Goal: Information Seeking & Learning: Learn about a topic

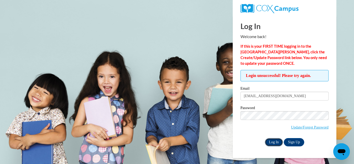
click at [278, 141] on input "Log In" at bounding box center [274, 142] width 18 height 8
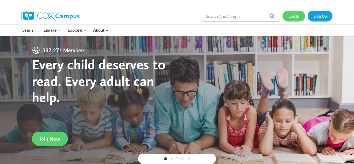
click at [300, 17] on link "Log In" at bounding box center [293, 16] width 23 height 11
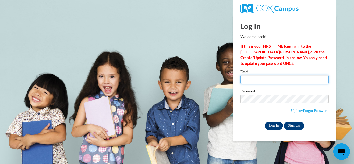
type input "[EMAIL_ADDRESS][DOMAIN_NAME]"
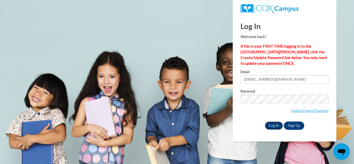
click at [272, 126] on input "Log In" at bounding box center [274, 125] width 18 height 8
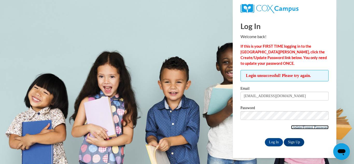
click at [307, 127] on link "Update/Forgot Password" at bounding box center [310, 127] width 38 height 4
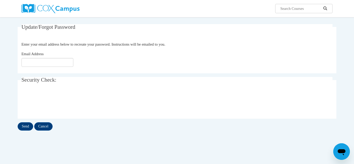
scroll to position [41, 0]
type input "franckiekeeling_17@yahoo.com"
click at [25, 125] on input "Send" at bounding box center [26, 126] width 16 height 8
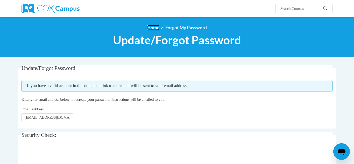
click at [154, 26] on link "Home" at bounding box center [153, 27] width 12 height 5
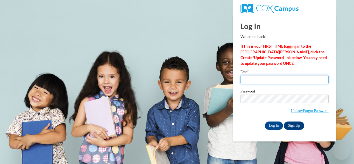
type input "[EMAIL_ADDRESS][DOMAIN_NAME]"
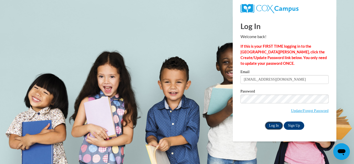
click at [270, 123] on input "Log In" at bounding box center [274, 125] width 18 height 8
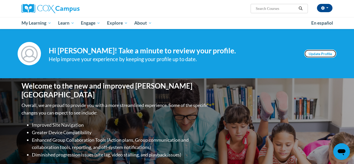
click at [333, 56] on link "Update Profile" at bounding box center [320, 53] width 32 height 8
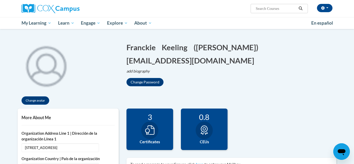
scroll to position [41, 0]
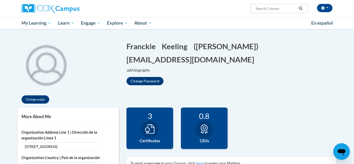
click at [287, 8] on input "Search..." at bounding box center [275, 8] width 41 height 6
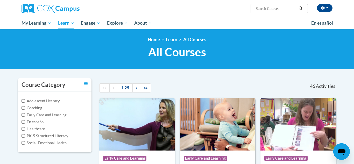
click at [284, 10] on input "Search..." at bounding box center [275, 8] width 41 height 6
type input "talk to me"
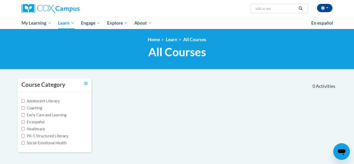
click at [278, 6] on input "talk to me" at bounding box center [275, 8] width 41 height 6
click at [278, 7] on input "talk to me" at bounding box center [275, 8] width 41 height 6
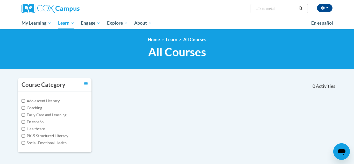
type input "talk to metalk"
click at [266, 11] on input "talk to metalk" at bounding box center [275, 8] width 41 height 6
type input "talk"
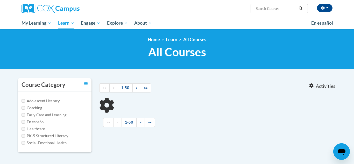
type input "talk"
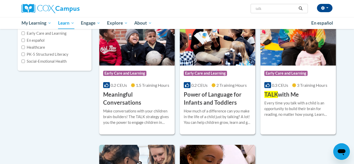
scroll to position [83, 0]
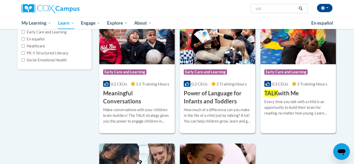
click at [304, 99] on div "Every time you talk with a child is an opportunity to build their brain for rea…" at bounding box center [298, 107] width 68 height 17
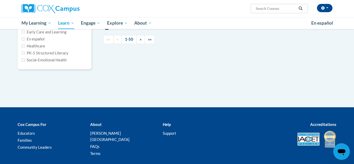
type input "talk"
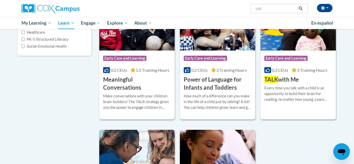
scroll to position [99, 0]
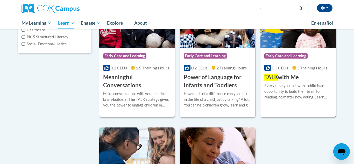
click at [307, 79] on div "Course Category: Early Care and Learning 0.3 CEUs 3 Training Hours COURSE TALK …" at bounding box center [297, 64] width 75 height 33
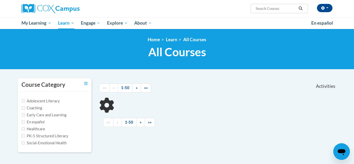
scroll to position [99, 0]
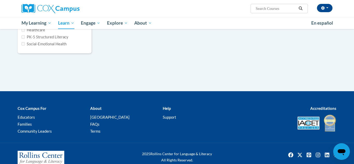
type input "talk"
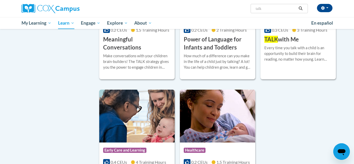
scroll to position [127, 0]
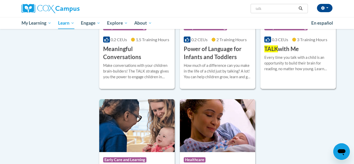
click at [302, 76] on div "More Info Enroll Every time you talk with a child is an opportunity to build th…" at bounding box center [297, 66] width 75 height 26
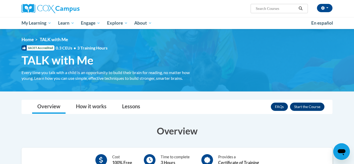
click at [330, 129] on h3 "Overview" at bounding box center [176, 130] width 311 height 13
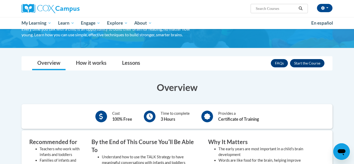
scroll to position [21, 0]
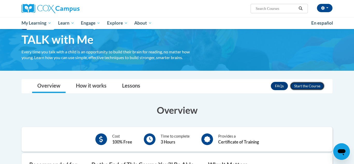
click at [301, 84] on button "Enroll" at bounding box center [307, 86] width 34 height 8
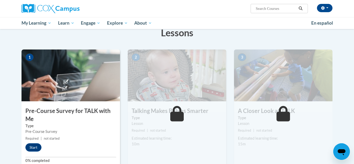
scroll to position [93, 0]
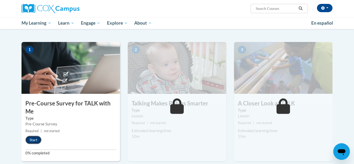
click at [28, 138] on button "Start" at bounding box center [33, 140] width 16 height 8
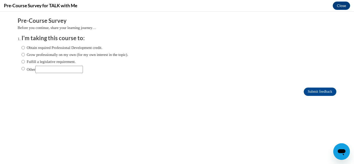
scroll to position [0, 0]
click at [42, 46] on label "Obtain required Professional Development credit." at bounding box center [61, 48] width 81 height 6
click at [25, 46] on input "Obtain required Professional Development credit." at bounding box center [22, 48] width 3 height 6
radio input "true"
click at [307, 91] on input "Submit feedback" at bounding box center [319, 91] width 33 height 8
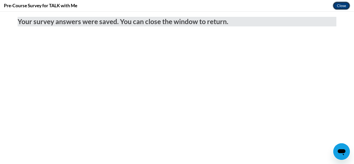
click at [344, 3] on button "Close" at bounding box center [340, 6] width 17 height 8
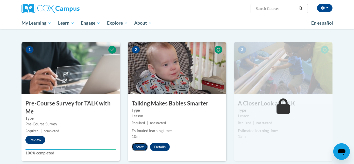
click at [140, 146] on button "Start" at bounding box center [139, 147] width 16 height 8
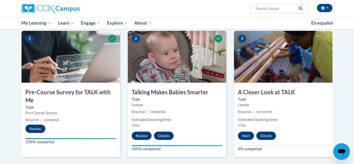
scroll to position [106, 0]
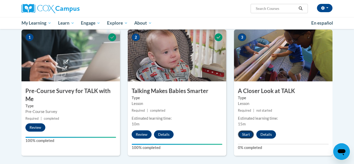
click at [241, 134] on button "Start" at bounding box center [246, 134] width 16 height 8
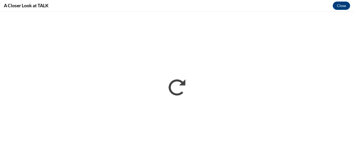
scroll to position [0, 0]
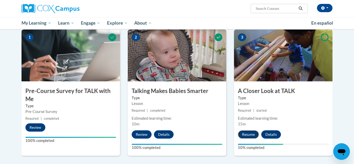
click at [250, 131] on button "Resume" at bounding box center [248, 134] width 21 height 8
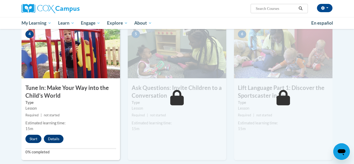
scroll to position [259, 0]
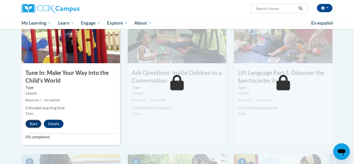
click at [28, 123] on button "Start" at bounding box center [33, 124] width 16 height 8
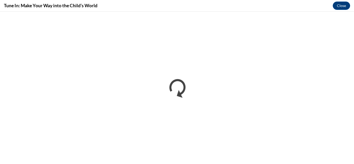
scroll to position [0, 0]
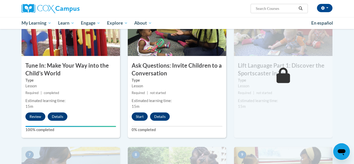
scroll to position [269, 0]
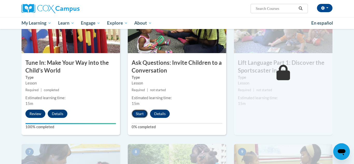
click at [144, 115] on button "Start" at bounding box center [139, 113] width 16 height 8
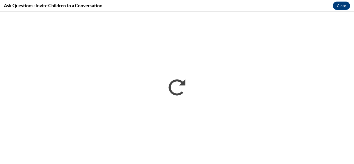
scroll to position [0, 0]
click at [336, 7] on button "Close" at bounding box center [340, 6] width 17 height 8
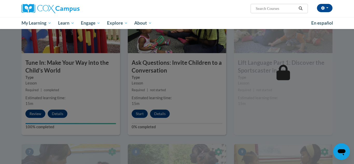
click at [193, 100] on div at bounding box center [177, 82] width 354 height 164
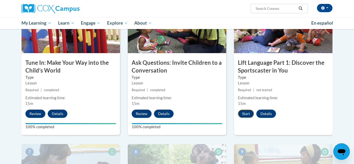
click at [244, 112] on button "Start" at bounding box center [246, 113] width 16 height 8
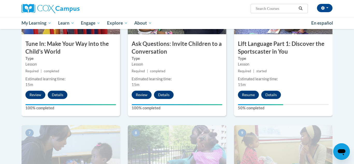
scroll to position [292, 0]
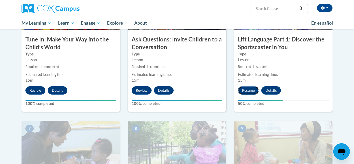
click at [248, 90] on button "Resume" at bounding box center [248, 90] width 21 height 8
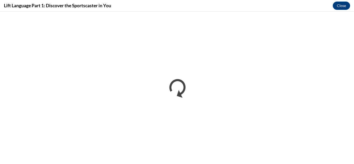
scroll to position [0, 0]
click at [341, 6] on button "Close" at bounding box center [340, 6] width 17 height 8
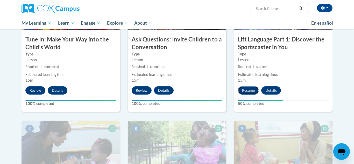
click at [252, 91] on button "Resume" at bounding box center [248, 90] width 21 height 8
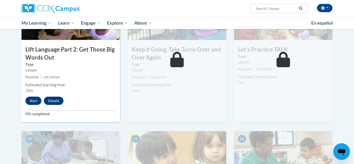
scroll to position [428, 0]
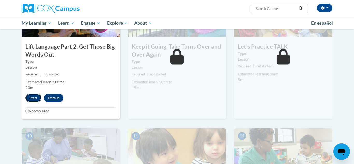
click at [33, 99] on button "Start" at bounding box center [33, 98] width 16 height 8
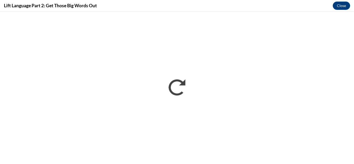
scroll to position [0, 0]
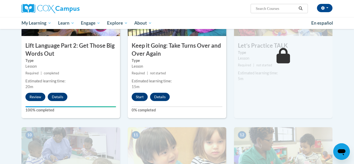
scroll to position [445, 0]
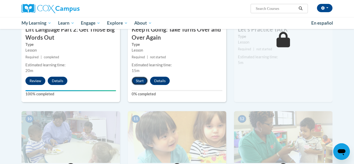
click at [140, 84] on button "Start" at bounding box center [139, 81] width 16 height 8
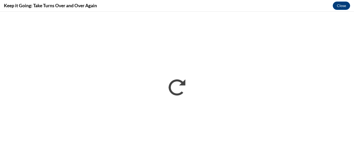
scroll to position [0, 0]
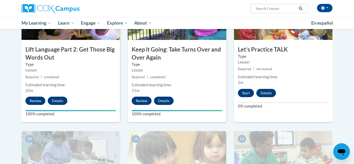
scroll to position [422, 0]
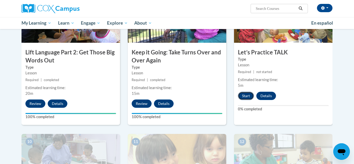
click at [243, 96] on button "Start" at bounding box center [246, 96] width 16 height 8
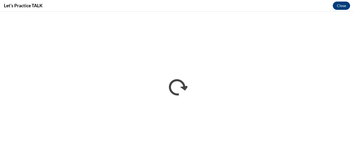
scroll to position [0, 0]
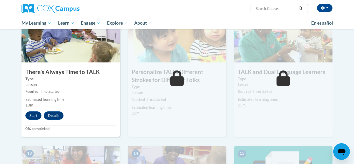
scroll to position [549, 0]
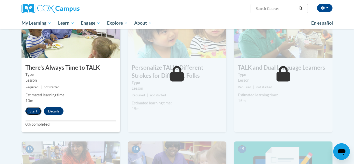
click at [28, 112] on button "Start" at bounding box center [33, 111] width 16 height 8
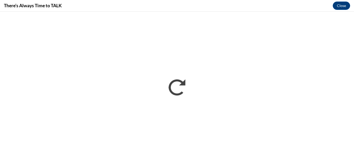
scroll to position [0, 0]
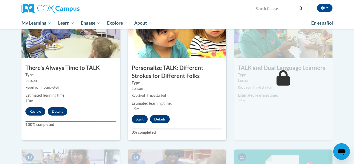
scroll to position [546, 0]
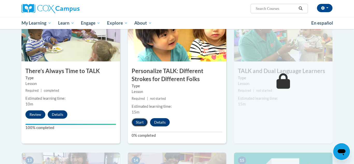
click at [143, 123] on button "Start" at bounding box center [139, 122] width 16 height 8
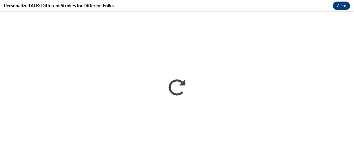
scroll to position [0, 0]
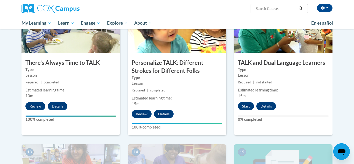
scroll to position [553, 0]
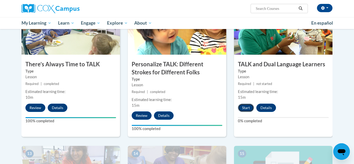
click at [245, 104] on button "Start" at bounding box center [246, 108] width 16 height 8
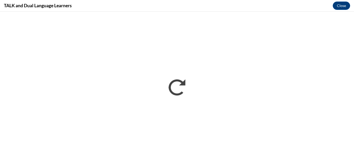
scroll to position [0, 0]
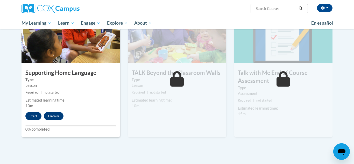
scroll to position [689, 0]
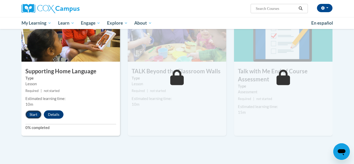
click at [31, 114] on button "Start" at bounding box center [33, 114] width 16 height 8
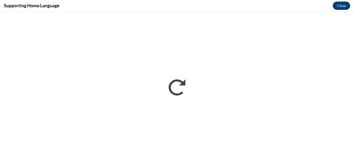
scroll to position [0, 0]
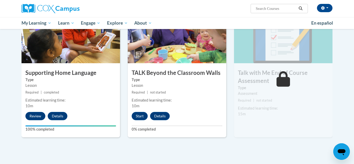
scroll to position [692, 0]
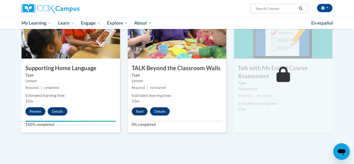
click at [141, 111] on button "Start" at bounding box center [139, 111] width 16 height 8
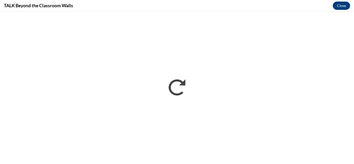
scroll to position [0, 0]
click at [62, 6] on h4 "TALK Beyond the Classroom Walls" at bounding box center [38, 5] width 69 height 6
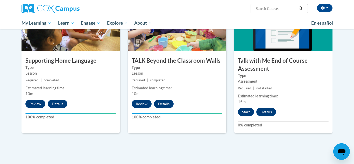
scroll to position [704, 0]
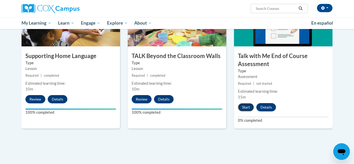
click at [249, 109] on button "Start" at bounding box center [246, 107] width 16 height 8
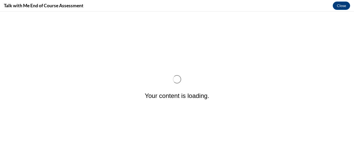
scroll to position [0, 0]
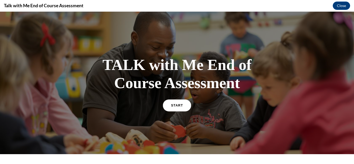
click at [186, 108] on link "START" at bounding box center [177, 105] width 28 height 12
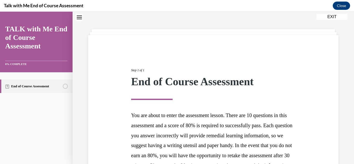
scroll to position [95, 0]
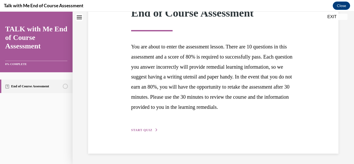
click at [145, 131] on span "START QUIZ" at bounding box center [141, 130] width 21 height 4
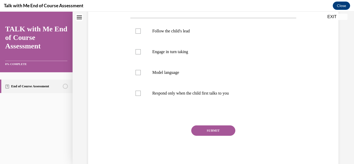
scroll to position [0, 0]
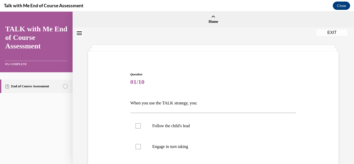
click at [326, 81] on div "Question 01/10 When you use the TALK strategy, you: Follow the child's lead Eng…" at bounding box center [213, 159] width 253 height 206
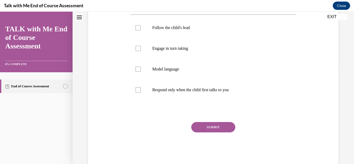
scroll to position [99, 0]
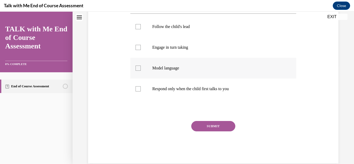
click at [165, 72] on label "Model language" at bounding box center [213, 68] width 166 height 21
click at [141, 71] on input "Model language" at bounding box center [137, 67] width 5 height 5
checkbox input "true"
click at [208, 128] on button "SUBMIT" at bounding box center [213, 126] width 44 height 10
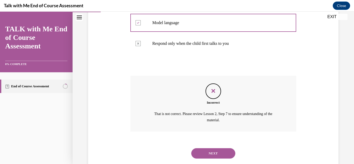
scroll to position [157, 0]
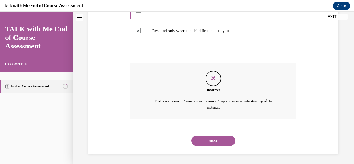
click at [209, 144] on button "NEXT" at bounding box center [213, 140] width 44 height 10
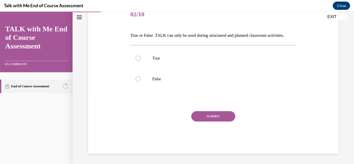
scroll to position [57, 0]
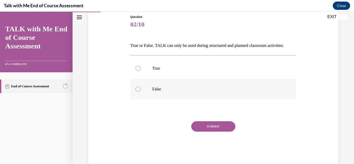
click at [161, 85] on label "False" at bounding box center [213, 89] width 166 height 21
click at [141, 86] on input "False" at bounding box center [137, 88] width 5 height 5
radio input "true"
click at [221, 127] on button "SUBMIT" at bounding box center [213, 126] width 44 height 10
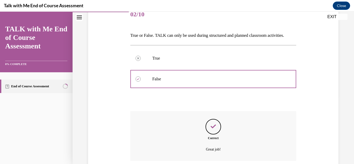
scroll to position [109, 0]
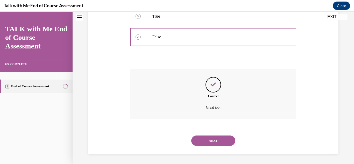
click at [219, 139] on button "NEXT" at bounding box center [213, 140] width 44 height 10
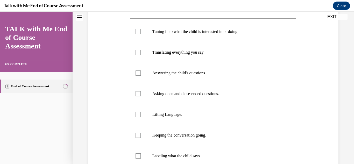
scroll to position [94, 0]
click at [204, 37] on label "Tuning in to what the child is interested in or doing." at bounding box center [213, 32] width 166 height 21
click at [141, 35] on input "Tuning in to what the child is interested in or doing." at bounding box center [137, 32] width 5 height 5
checkbox input "true"
click at [195, 69] on label "Answering the child's questions." at bounding box center [213, 73] width 166 height 21
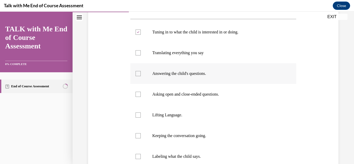
click at [141, 71] on input "Answering the child's questions." at bounding box center [137, 73] width 5 height 5
click at [195, 69] on label "Answering the child's questions." at bounding box center [213, 73] width 166 height 21
click at [141, 71] on input "Answering the child's questions." at bounding box center [137, 73] width 5 height 5
checkbox input "false"
click at [166, 113] on p "Lifting Language." at bounding box center [217, 114] width 131 height 5
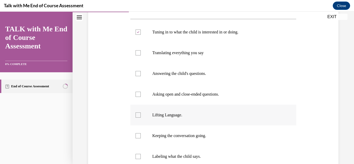
click at [141, 113] on input "Lifting Language." at bounding box center [137, 114] width 5 height 5
checkbox input "true"
click at [174, 144] on label "Keeping the conversation going." at bounding box center [213, 135] width 166 height 21
click at [141, 138] on input "Keeping the conversation going." at bounding box center [137, 135] width 5 height 5
checkbox input "true"
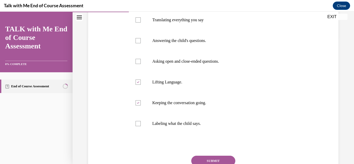
scroll to position [128, 0]
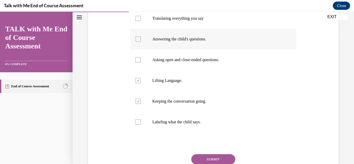
click at [193, 46] on label "Answering the child's questions." at bounding box center [213, 39] width 166 height 21
click at [141, 42] on input "Answering the child's questions." at bounding box center [137, 38] width 5 height 5
checkbox input "true"
click at [225, 159] on button "SUBMIT" at bounding box center [213, 159] width 44 height 10
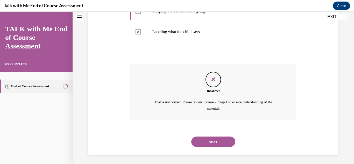
scroll to position [219, 0]
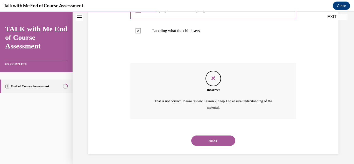
click at [221, 142] on button "NEXT" at bounding box center [213, 140] width 44 height 10
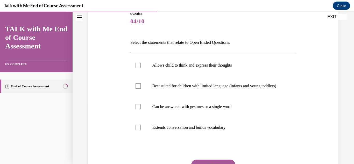
scroll to position [61, 0]
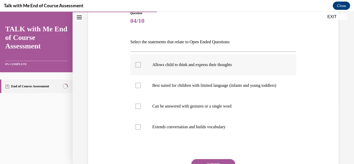
click at [231, 68] on label "Allows child to think and express their thoughts" at bounding box center [213, 64] width 166 height 21
click at [141, 67] on input "Allows child to think and express their thoughts" at bounding box center [137, 64] width 5 height 5
checkbox input "true"
click at [234, 116] on label "Can be answered with gestures or a single word" at bounding box center [213, 106] width 166 height 21
click at [141, 109] on input "Can be answered with gestures or a single word" at bounding box center [137, 106] width 5 height 5
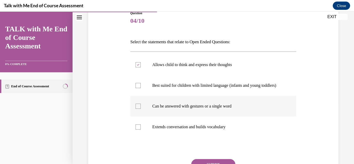
checkbox input "true"
click at [227, 137] on label "Extends conversation and builds vocabulary" at bounding box center [213, 126] width 166 height 21
click at [141, 129] on input "Extends conversation and builds vocabulary" at bounding box center [137, 126] width 5 height 5
checkbox input "true"
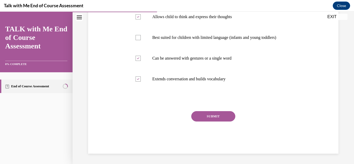
click at [209, 117] on button "SUBMIT" at bounding box center [213, 116] width 44 height 10
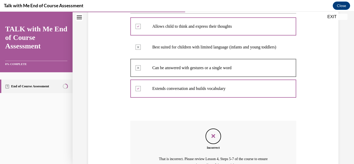
scroll to position [162, 0]
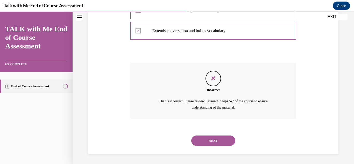
click at [218, 140] on button "NEXT" at bounding box center [213, 140] width 44 height 10
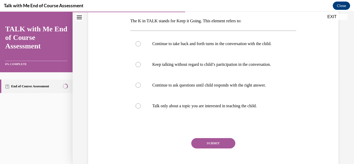
scroll to position [83, 0]
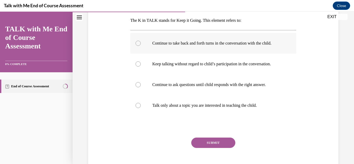
click at [273, 48] on label "Continue to take back and forth turns in the conversation with the child." at bounding box center [213, 43] width 166 height 21
click at [141, 46] on input "Continue to take back and forth turns in the conversation with the child." at bounding box center [137, 43] width 5 height 5
radio input "true"
click at [218, 139] on button "SUBMIT" at bounding box center [213, 142] width 44 height 10
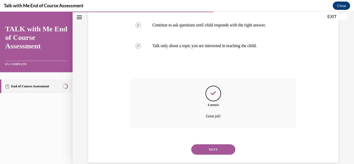
scroll to position [151, 0]
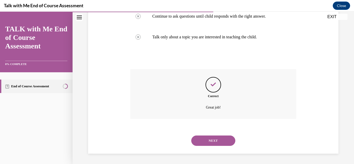
click at [217, 141] on button "NEXT" at bounding box center [213, 140] width 44 height 10
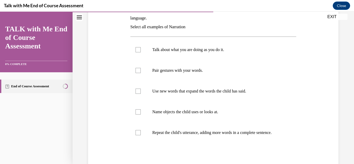
scroll to position [96, 0]
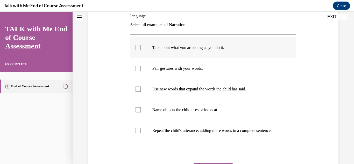
click at [213, 51] on label "Talk about what you are doing as you do it." at bounding box center [213, 47] width 166 height 21
click at [141, 50] on input "Talk about what you are doing as you do it." at bounding box center [137, 47] width 5 height 5
checkbox input "true"
click at [191, 72] on label "Pair gestures with your words." at bounding box center [213, 68] width 166 height 21
click at [141, 71] on input "Pair gestures with your words." at bounding box center [137, 68] width 5 height 5
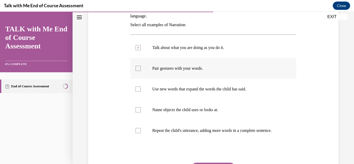
checkbox input "true"
click at [193, 87] on p "Use new words that expand the words the child has said." at bounding box center [217, 88] width 131 height 5
click at [141, 87] on input "Use new words that expand the words the child has said." at bounding box center [137, 88] width 5 height 5
checkbox input "true"
click at [199, 112] on p "Name objects the child uses or looks at." at bounding box center [217, 109] width 131 height 5
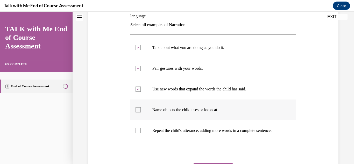
click at [141, 112] on input "Name objects the child uses or looks at." at bounding box center [137, 109] width 5 height 5
checkbox input "true"
click at [200, 136] on label "Repeat the child's utterance, adding more words in a complete sentence." at bounding box center [213, 130] width 166 height 21
click at [141, 133] on input "Repeat the child's utterance, adding more words in a complete sentence." at bounding box center [137, 130] width 5 height 5
checkbox input "true"
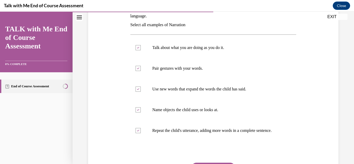
scroll to position [139, 0]
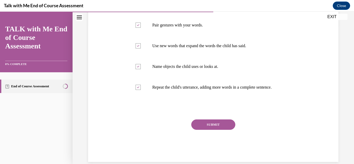
click at [204, 126] on button "SUBMIT" at bounding box center [213, 124] width 44 height 10
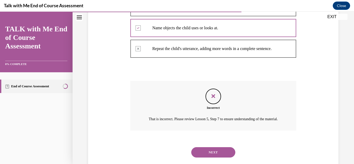
scroll to position [179, 0]
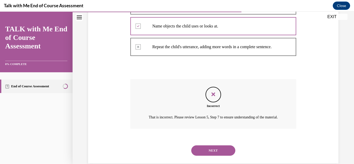
click at [226, 156] on button "NEXT" at bounding box center [213, 150] width 44 height 10
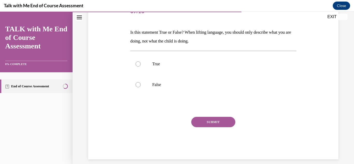
scroll to position [71, 0]
click at [177, 90] on label "False" at bounding box center [213, 84] width 166 height 21
click at [141, 87] on input "False" at bounding box center [137, 84] width 5 height 5
radio input "true"
click at [208, 120] on button "SUBMIT" at bounding box center [213, 121] width 44 height 10
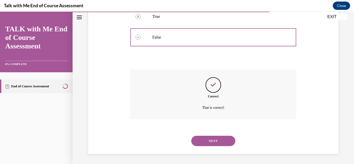
scroll to position [118, 0]
click at [207, 142] on button "NEXT" at bounding box center [213, 140] width 44 height 10
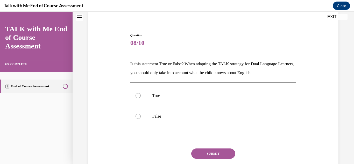
scroll to position [41, 0]
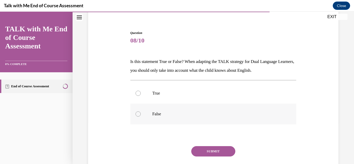
click at [257, 108] on label "False" at bounding box center [213, 114] width 166 height 21
click at [141, 111] on input "False" at bounding box center [137, 113] width 5 height 5
radio input "true"
click at [226, 149] on button "SUBMIT" at bounding box center [213, 151] width 44 height 10
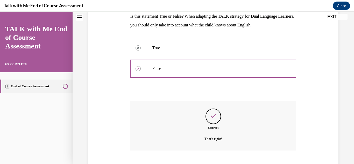
scroll to position [118, 0]
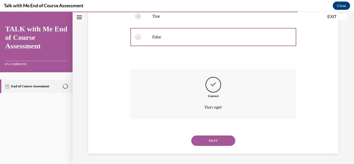
click at [225, 142] on button "NEXT" at bounding box center [213, 140] width 44 height 10
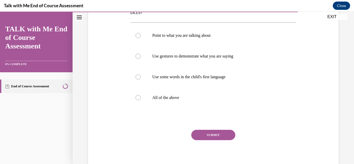
scroll to position [104, 0]
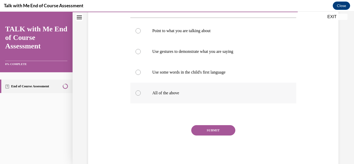
click at [180, 98] on label "All of the above" at bounding box center [213, 93] width 166 height 21
click at [141, 96] on input "All of the above" at bounding box center [137, 92] width 5 height 5
radio input "true"
click at [212, 129] on button "SUBMIT" at bounding box center [213, 130] width 44 height 10
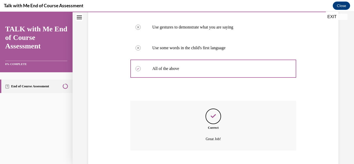
scroll to position [160, 0]
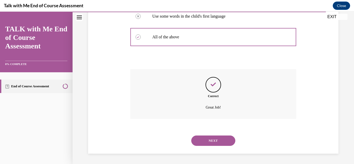
click at [215, 142] on button "NEXT" at bounding box center [213, 140] width 44 height 10
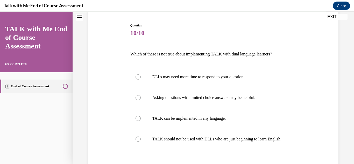
scroll to position [48, 0]
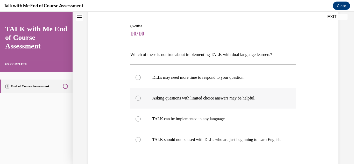
click at [254, 96] on p "Asking questions with limited choice answers may be helpful." at bounding box center [217, 98] width 131 height 5
click at [141, 96] on input "Asking questions with limited choice answers may be helpful." at bounding box center [137, 98] width 5 height 5
radio input "true"
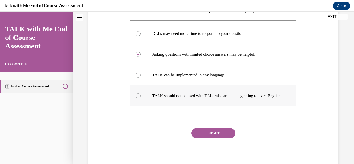
click at [245, 106] on label "TALK should not be used with DLLs who are just beginning to learn English." at bounding box center [213, 95] width 166 height 21
click at [141, 98] on input "TALK should not be used with DLLs who are just beginning to learn English." at bounding box center [137, 95] width 5 height 5
radio input "true"
click at [229, 135] on button "SUBMIT" at bounding box center [213, 133] width 44 height 10
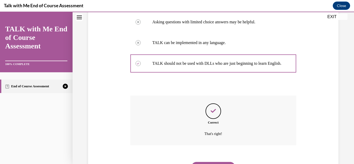
scroll to position [156, 0]
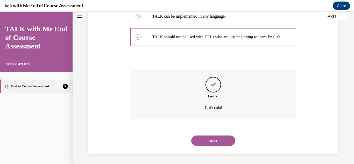
click at [225, 140] on button "NEXT" at bounding box center [213, 140] width 44 height 10
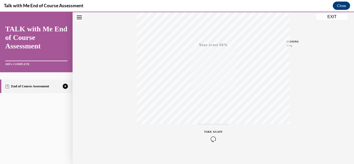
scroll to position [113, 0]
click at [214, 132] on icon "button" at bounding box center [213, 132] width 18 height 6
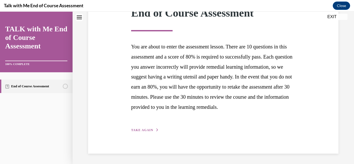
scroll to position [80, 0]
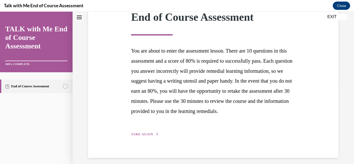
click at [143, 136] on button "TAKE AGAIN" at bounding box center [145, 134] width 28 height 5
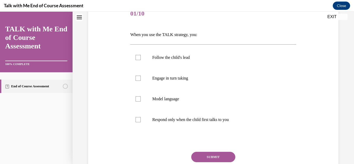
scroll to position [70, 0]
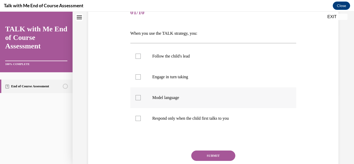
click at [207, 98] on p "Model language" at bounding box center [217, 97] width 131 height 5
click at [141, 98] on input "Model language" at bounding box center [137, 97] width 5 height 5
checkbox input "true"
click at [200, 84] on label "Engage in turn taking" at bounding box center [213, 77] width 166 height 21
click at [141, 79] on input "Engage in turn taking" at bounding box center [137, 76] width 5 height 5
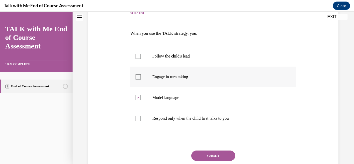
checkbox input "true"
click at [194, 63] on label "Follow the child's lead" at bounding box center [213, 56] width 166 height 21
click at [141, 59] on input "Follow the child's lead" at bounding box center [137, 56] width 5 height 5
checkbox input "true"
click at [214, 154] on button "SUBMIT" at bounding box center [213, 155] width 44 height 10
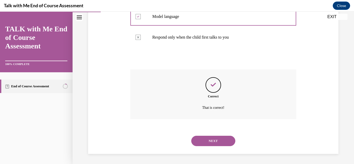
scroll to position [151, 0]
click at [213, 137] on button "NEXT" at bounding box center [213, 140] width 44 height 10
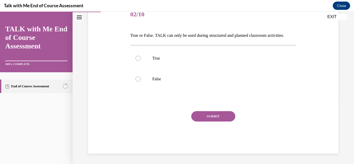
scroll to position [57, 0]
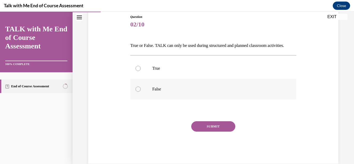
click at [149, 86] on label "False" at bounding box center [213, 89] width 166 height 21
click at [141, 86] on input "False" at bounding box center [137, 88] width 5 height 5
radio input "true"
click at [228, 130] on button "SUBMIT" at bounding box center [213, 126] width 44 height 10
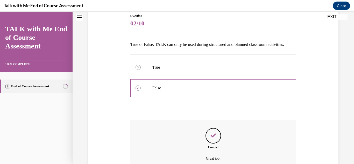
scroll to position [109, 0]
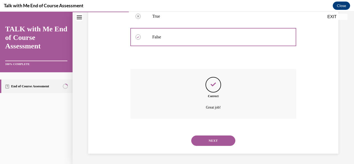
click at [223, 141] on button "NEXT" at bounding box center [213, 140] width 44 height 10
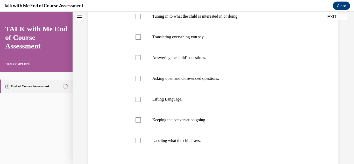
scroll to position [111, 0]
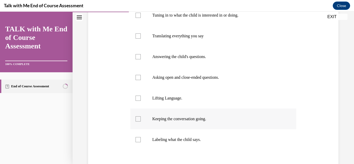
click at [196, 119] on p "Keeping the conversation going." at bounding box center [217, 118] width 131 height 5
click at [141, 119] on input "Keeping the conversation going." at bounding box center [137, 118] width 5 height 5
checkbox input "true"
click at [182, 96] on p "Lifting Language." at bounding box center [217, 98] width 131 height 5
click at [141, 96] on input "Lifting Language." at bounding box center [137, 98] width 5 height 5
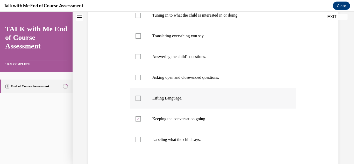
checkbox input "true"
click at [206, 15] on p "Tuning in to what the child is interested in or doing." at bounding box center [217, 15] width 131 height 5
click at [141, 15] on input "Tuning in to what the child is interested in or doing." at bounding box center [137, 15] width 5 height 5
checkbox input "true"
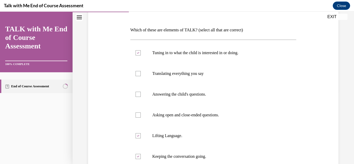
scroll to position [72, 0]
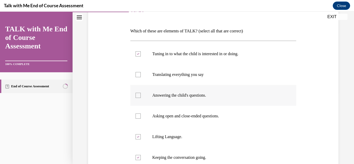
click at [264, 97] on p "Answering the child's questions." at bounding box center [217, 95] width 131 height 5
click at [141, 97] on input "Answering the child's questions." at bounding box center [137, 95] width 5 height 5
checkbox input "true"
click at [259, 115] on p "Asking open and close-ended questions." at bounding box center [217, 115] width 131 height 5
click at [141, 115] on input "Asking open and close-ended questions." at bounding box center [137, 115] width 5 height 5
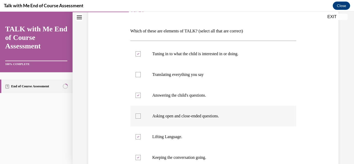
checkbox input "true"
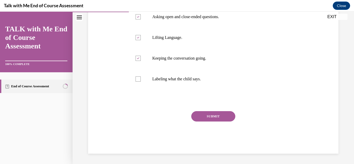
click at [204, 116] on button "SUBMIT" at bounding box center [213, 116] width 44 height 10
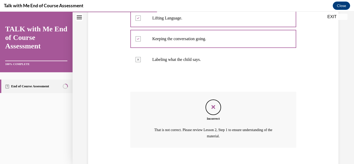
scroll to position [219, 0]
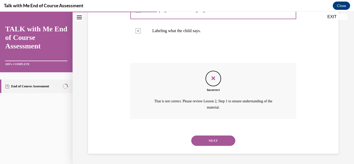
click at [220, 145] on button "NEXT" at bounding box center [213, 140] width 44 height 10
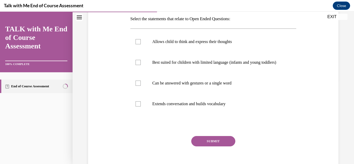
scroll to position [86, 0]
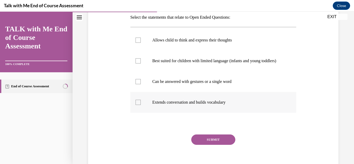
click at [201, 105] on p "Extends conversation and builds vocabulary" at bounding box center [217, 102] width 131 height 5
click at [141, 105] on input "Extends conversation and builds vocabulary" at bounding box center [137, 102] width 5 height 5
checkbox input "true"
click at [181, 31] on label "Allows child to think and express their thoughts" at bounding box center [213, 40] width 166 height 21
click at [141, 38] on input "Allows child to think and express their thoughts" at bounding box center [137, 40] width 5 height 5
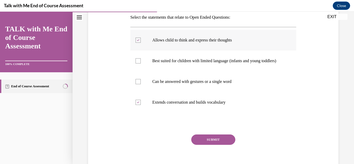
click at [181, 31] on label "Allows child to think and express their thoughts" at bounding box center [213, 40] width 166 height 21
click at [141, 38] on input "Allows child to think and express their thoughts" at bounding box center [137, 40] width 5 height 5
click at [177, 42] on p "Allows child to think and express their thoughts" at bounding box center [217, 40] width 131 height 5
click at [141, 42] on input "Allows child to think and express their thoughts" at bounding box center [137, 40] width 5 height 5
checkbox input "true"
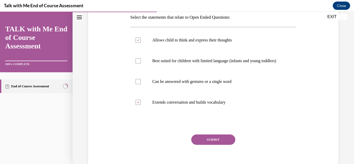
click at [211, 145] on button "SUBMIT" at bounding box center [213, 139] width 44 height 10
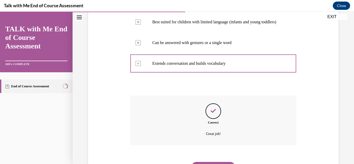
scroll to position [156, 0]
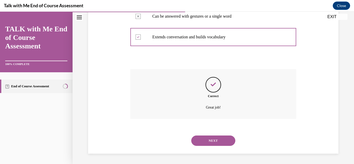
click at [210, 143] on button "NEXT" at bounding box center [213, 140] width 44 height 10
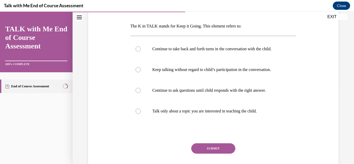
scroll to position [77, 0]
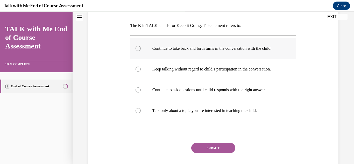
click at [265, 56] on label "Continue to take back and forth turns in the conversation with the child." at bounding box center [213, 48] width 166 height 21
click at [141, 51] on input "Continue to take back and forth turns in the conversation with the child." at bounding box center [137, 48] width 5 height 5
radio input "true"
click at [214, 149] on button "SUBMIT" at bounding box center [213, 148] width 44 height 10
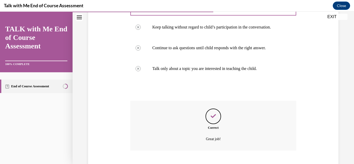
scroll to position [151, 0]
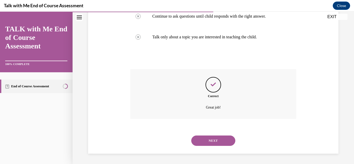
click at [212, 142] on button "NEXT" at bounding box center [213, 140] width 44 height 10
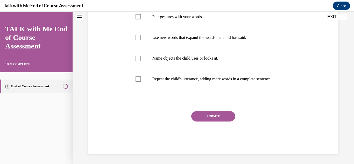
scroll to position [0, 0]
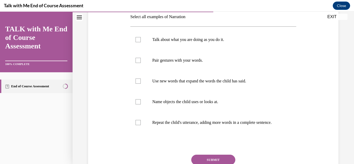
scroll to position [106, 0]
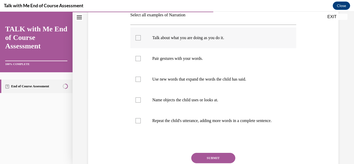
click at [190, 46] on label "Talk about what you are doing as you do it." at bounding box center [213, 37] width 166 height 21
click at [141, 40] on input "Talk about what you are doing as you do it." at bounding box center [137, 37] width 5 height 5
checkbox input "true"
click at [186, 62] on label "Pair gestures with your words." at bounding box center [213, 58] width 166 height 21
click at [141, 61] on input "Pair gestures with your words." at bounding box center [137, 58] width 5 height 5
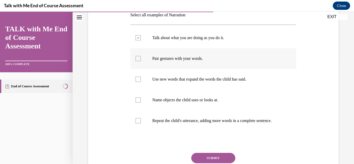
checkbox input "true"
click at [184, 93] on label "Name objects the child uses or looks at." at bounding box center [213, 100] width 166 height 21
click at [141, 97] on input "Name objects the child uses or looks at." at bounding box center [137, 99] width 5 height 5
checkbox input "true"
click at [214, 157] on button "SUBMIT" at bounding box center [213, 158] width 44 height 10
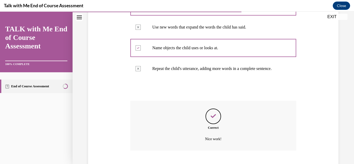
scroll to position [189, 0]
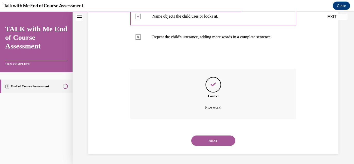
click at [213, 144] on button "NEXT" at bounding box center [213, 140] width 44 height 10
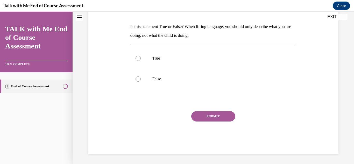
scroll to position [0, 0]
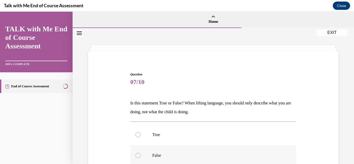
click at [208, 152] on label "False" at bounding box center [213, 155] width 166 height 21
click at [141, 153] on input "False" at bounding box center [137, 155] width 5 height 5
radio input "true"
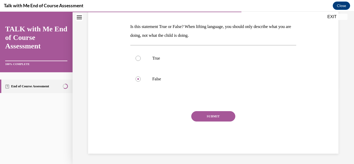
click at [225, 115] on button "SUBMIT" at bounding box center [213, 116] width 44 height 10
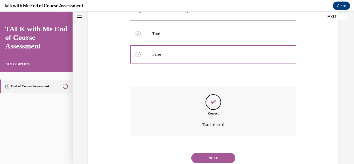
scroll to position [118, 0]
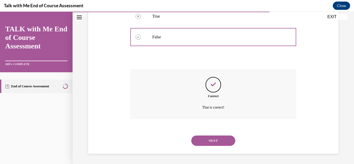
click at [220, 140] on button "NEXT" at bounding box center [213, 140] width 44 height 10
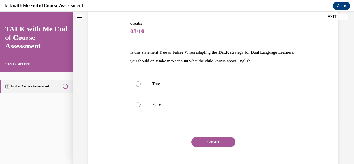
scroll to position [51, 0]
click at [194, 98] on label "False" at bounding box center [213, 104] width 166 height 21
click at [141, 101] on input "False" at bounding box center [137, 103] width 5 height 5
radio input "true"
click at [211, 136] on button "SUBMIT" at bounding box center [213, 141] width 44 height 10
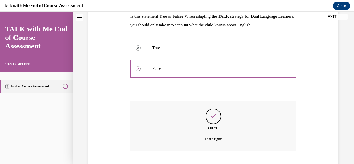
scroll to position [118, 0]
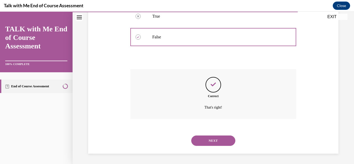
click at [211, 141] on button "NEXT" at bounding box center [213, 140] width 44 height 10
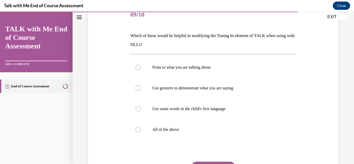
scroll to position [69, 0]
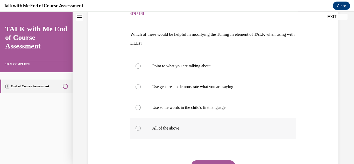
click at [151, 130] on label "All of the above" at bounding box center [213, 128] width 166 height 21
click at [141, 130] on input "All of the above" at bounding box center [137, 128] width 5 height 5
radio input "true"
click at [207, 162] on button "SUBMIT" at bounding box center [213, 165] width 44 height 10
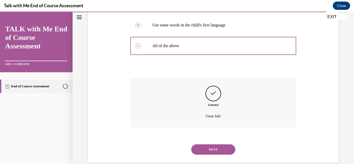
scroll to position [160, 0]
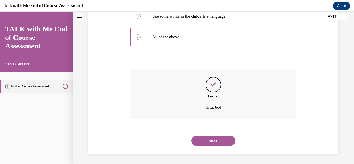
click at [222, 139] on button "NEXT" at bounding box center [213, 140] width 44 height 10
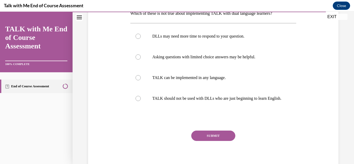
scroll to position [91, 0]
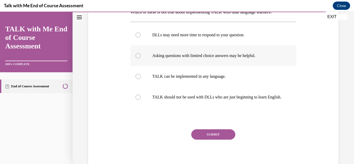
click at [252, 59] on label "Asking questions with limited choice answers may be helpful." at bounding box center [213, 55] width 166 height 21
click at [141, 58] on input "Asking questions with limited choice answers may be helpful." at bounding box center [137, 55] width 5 height 5
radio input "true"
click at [221, 140] on button "SUBMIT" at bounding box center [213, 134] width 44 height 10
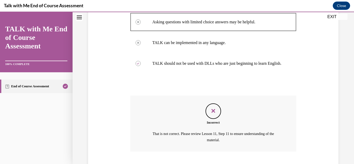
scroll to position [162, 0]
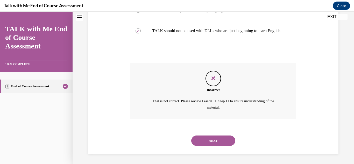
click at [221, 142] on button "NEXT" at bounding box center [213, 140] width 44 height 10
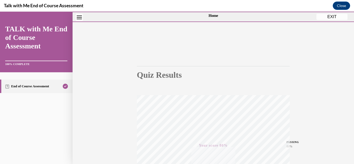
scroll to position [0, 0]
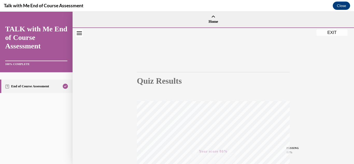
click at [335, 30] on button "EXIT" at bounding box center [331, 33] width 31 height 6
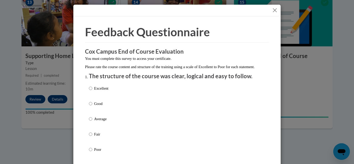
click at [265, 41] on div "Feedback Questionnaire" at bounding box center [177, 33] width 184 height 19
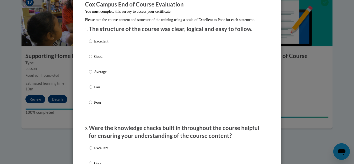
scroll to position [52, 0]
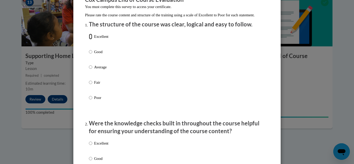
click at [91, 39] on input "Excellent" at bounding box center [90, 37] width 3 height 6
radio input "true"
click at [96, 146] on p "Excellent" at bounding box center [101, 143] width 14 height 6
click at [92, 146] on input "Excellent" at bounding box center [90, 143] width 3 height 6
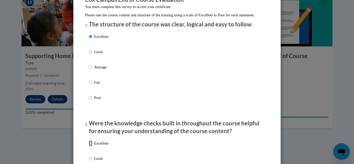
radio input "true"
click at [176, 77] on div "Excellent Good Average Fair Poor" at bounding box center [177, 73] width 176 height 84
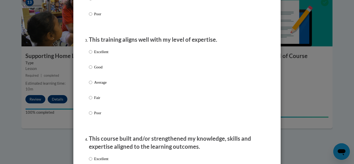
scroll to position [259, 0]
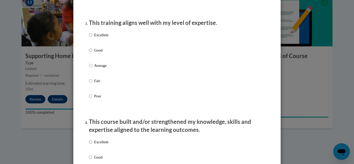
click at [92, 40] on label "Excellent" at bounding box center [98, 39] width 19 height 14
click at [92, 38] on input "Excellent" at bounding box center [90, 35] width 3 height 6
radio input "true"
click at [103, 145] on p "Excellent" at bounding box center [101, 142] width 14 height 6
click at [92, 145] on input "Excellent" at bounding box center [90, 142] width 3 height 6
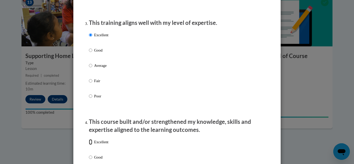
radio input "true"
click at [194, 81] on div "Excellent Good Average Fair Poor" at bounding box center [177, 72] width 176 height 84
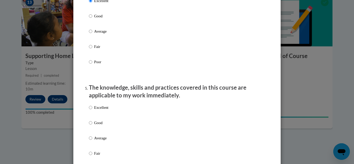
scroll to position [414, 0]
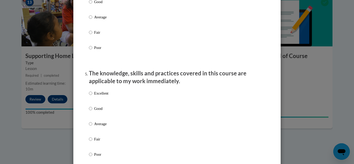
click at [101, 96] on p "Excellent" at bounding box center [101, 93] width 14 height 6
click at [92, 96] on input "Excellent" at bounding box center [90, 93] width 3 height 6
radio input "true"
click at [261, 85] on p "The knowledge, skills and practices covered in this course are applicable to my…" at bounding box center [177, 77] width 176 height 16
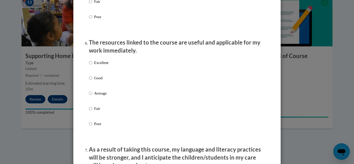
scroll to position [559, 0]
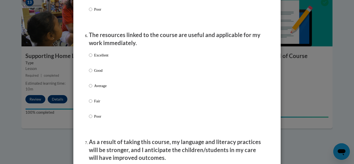
click at [126, 62] on div "Excellent Good Average Fair Poor" at bounding box center [177, 92] width 176 height 84
click at [107, 58] on p "Excellent" at bounding box center [101, 55] width 14 height 6
click at [92, 58] on input "Excellent" at bounding box center [90, 55] width 3 height 6
radio input "true"
click at [267, 72] on ol "The structure of the course was clear, logical and easy to follow. Excellent Go…" at bounding box center [177, 5] width 184 height 984
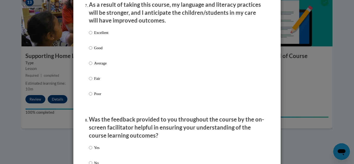
scroll to position [704, 0]
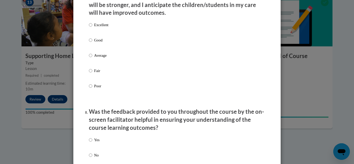
click at [101, 27] on p "Excellent" at bounding box center [101, 25] width 14 height 6
click at [92, 27] on input "Excellent" at bounding box center [90, 25] width 3 height 6
radio input "true"
click at [94, 143] on p "Yes" at bounding box center [96, 140] width 5 height 6
click at [92, 143] on input "Yes" at bounding box center [90, 140] width 3 height 6
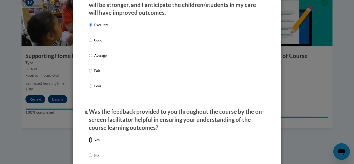
radio input "true"
click at [260, 80] on div "Excellent Good Average Fair Poor" at bounding box center [177, 61] width 176 height 84
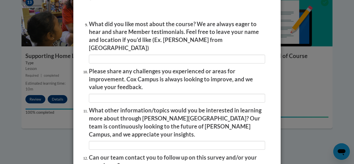
scroll to position [859, 0]
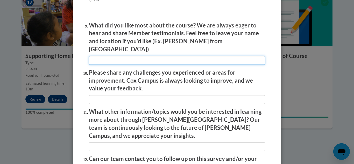
click at [180, 59] on input "textbox" at bounding box center [177, 60] width 176 height 9
type input "the examples"
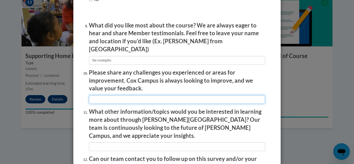
click at [151, 95] on input "textbox" at bounding box center [177, 99] width 176 height 9
type input "d"
type input "dll"
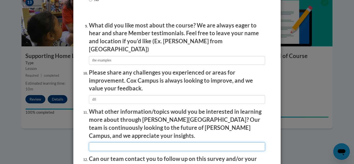
click at [140, 142] on input "textbox" at bounding box center [177, 146] width 176 height 9
type input "communication"
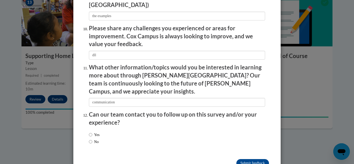
scroll to position [912, 0]
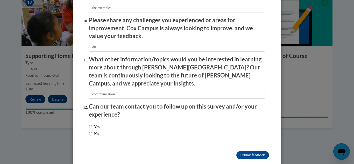
click at [93, 131] on label "No" at bounding box center [94, 134] width 10 height 6
click at [92, 131] on input "No" at bounding box center [90, 134] width 3 height 6
radio input "true"
click at [251, 151] on input "Submit feedback" at bounding box center [252, 155] width 33 height 8
